Goal: Task Accomplishment & Management: Use online tool/utility

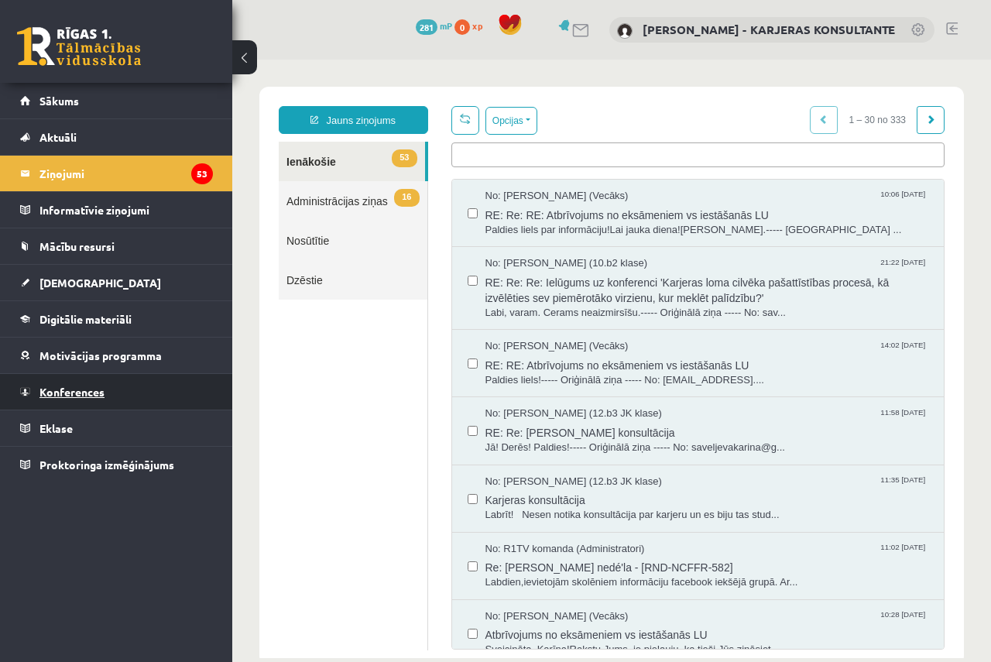
click at [77, 392] on span "Konferences" at bounding box center [71, 392] width 65 height 14
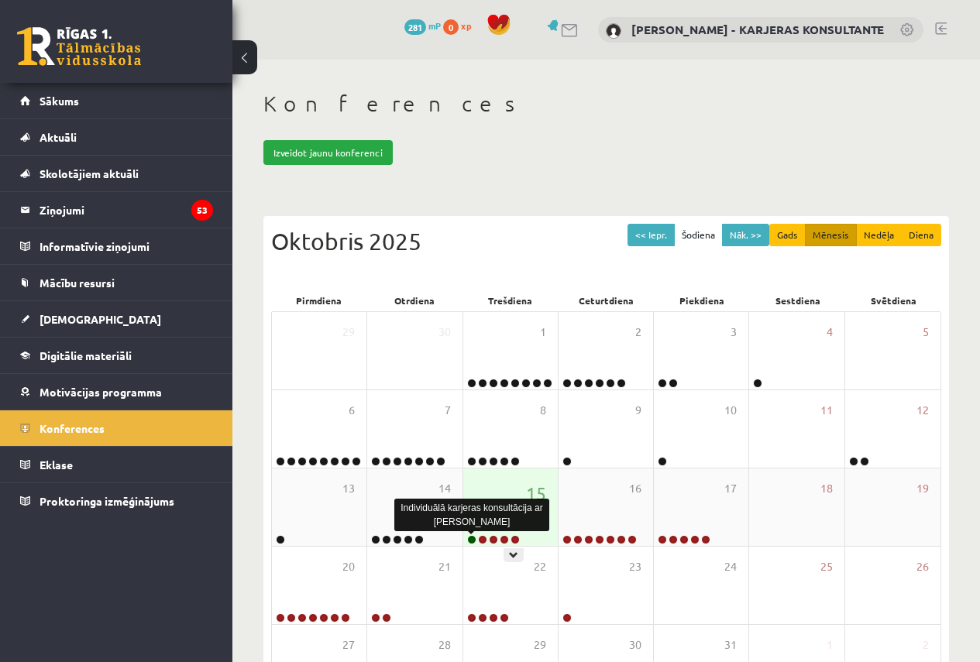
click at [470, 538] on link at bounding box center [471, 539] width 9 height 9
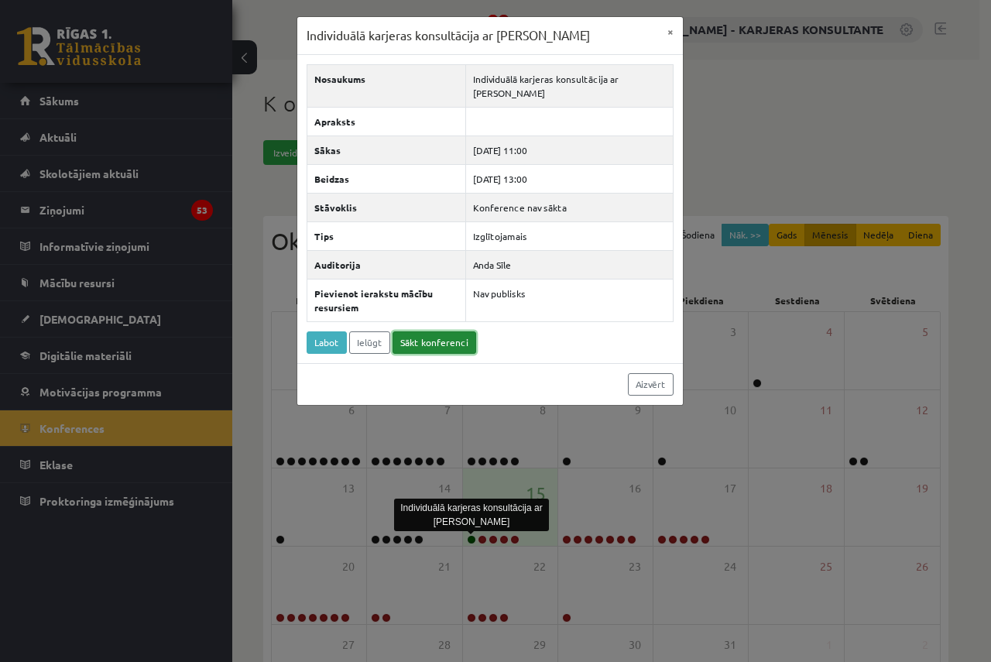
click at [441, 345] on link "Sākt konferenci" at bounding box center [435, 342] width 84 height 22
